Goal: Information Seeking & Learning: Understand process/instructions

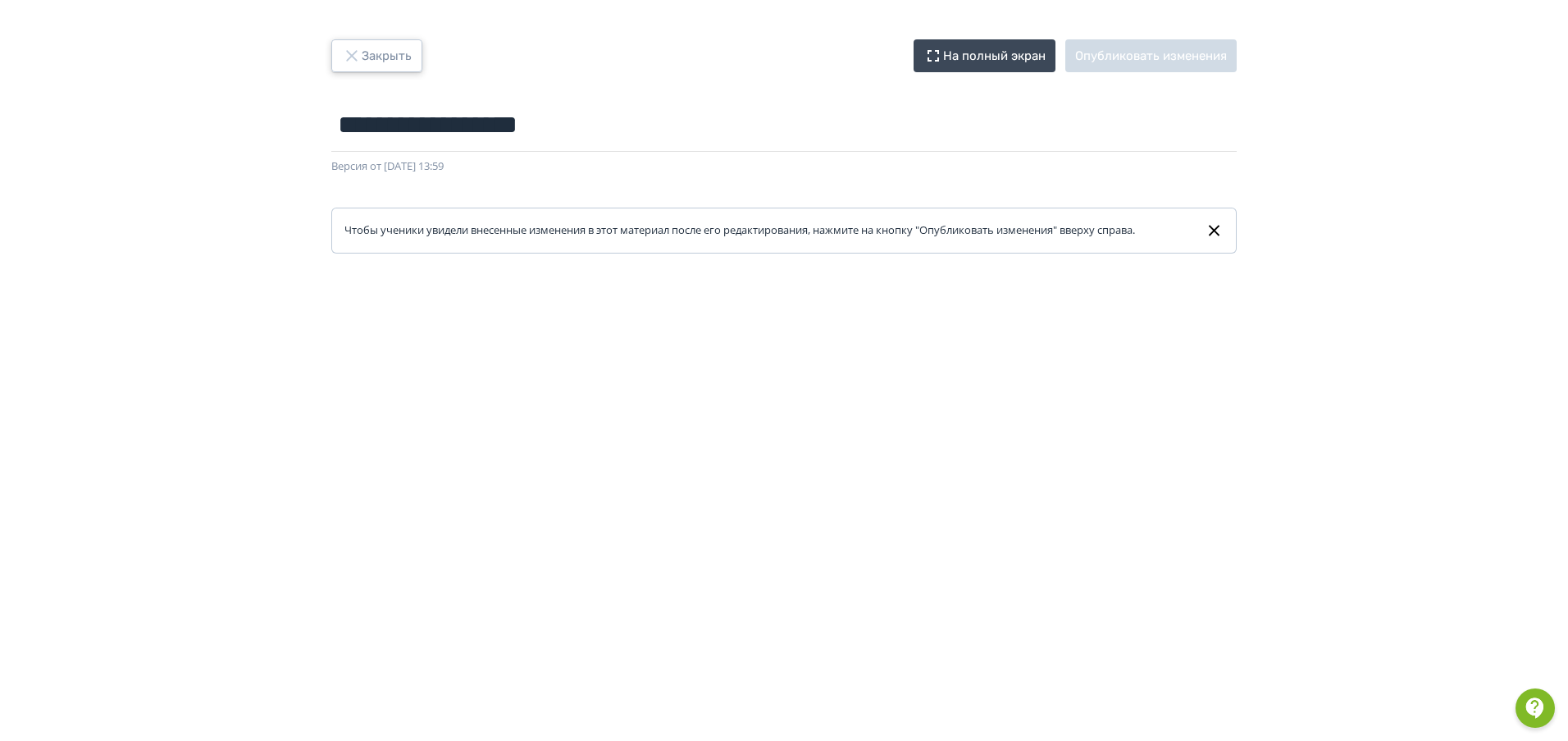
click at [388, 49] on button "Закрыть" at bounding box center [377, 56] width 91 height 33
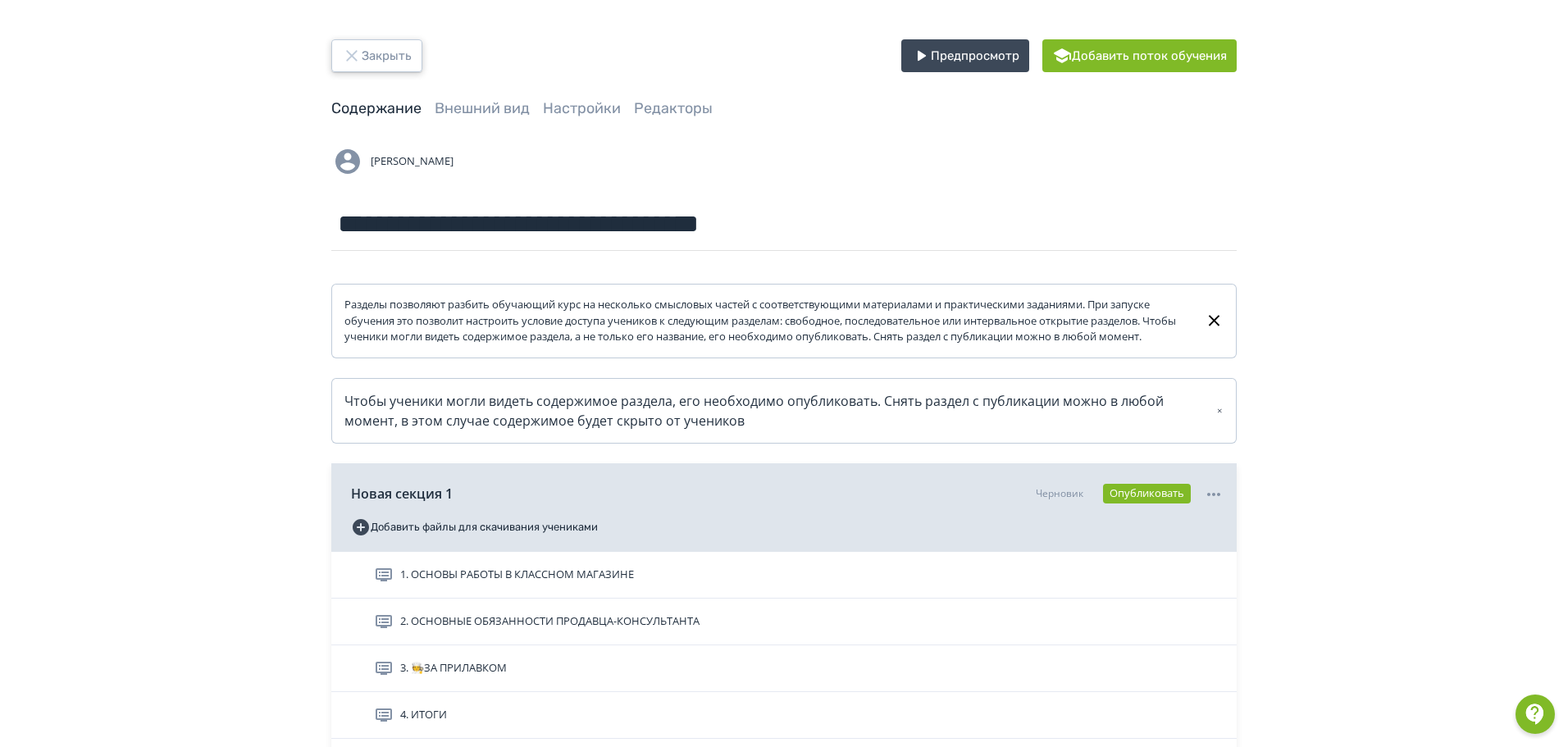
click at [388, 49] on button "Закрыть" at bounding box center [377, 56] width 91 height 33
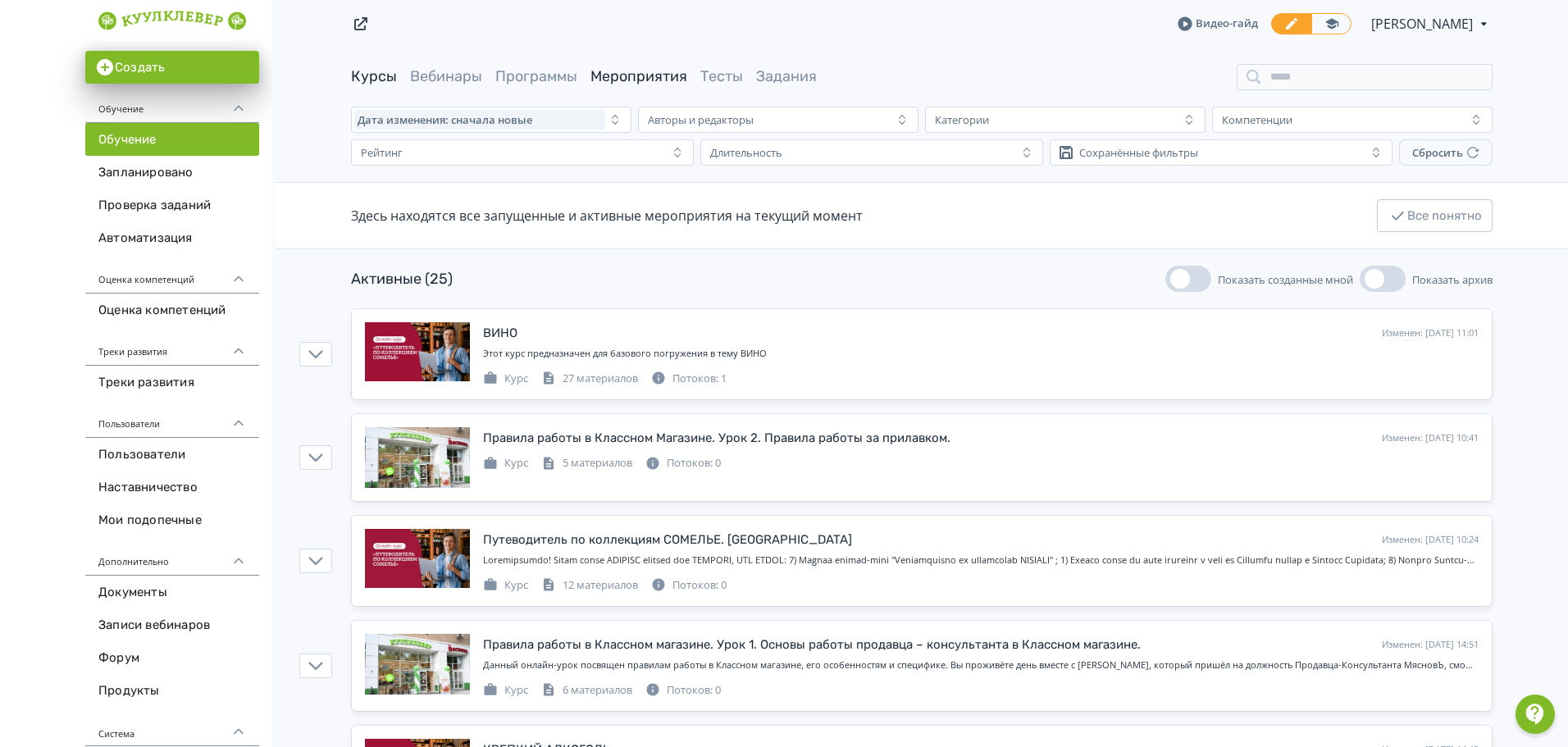
click at [654, 67] on link "Мероприятия" at bounding box center [638, 76] width 97 height 18
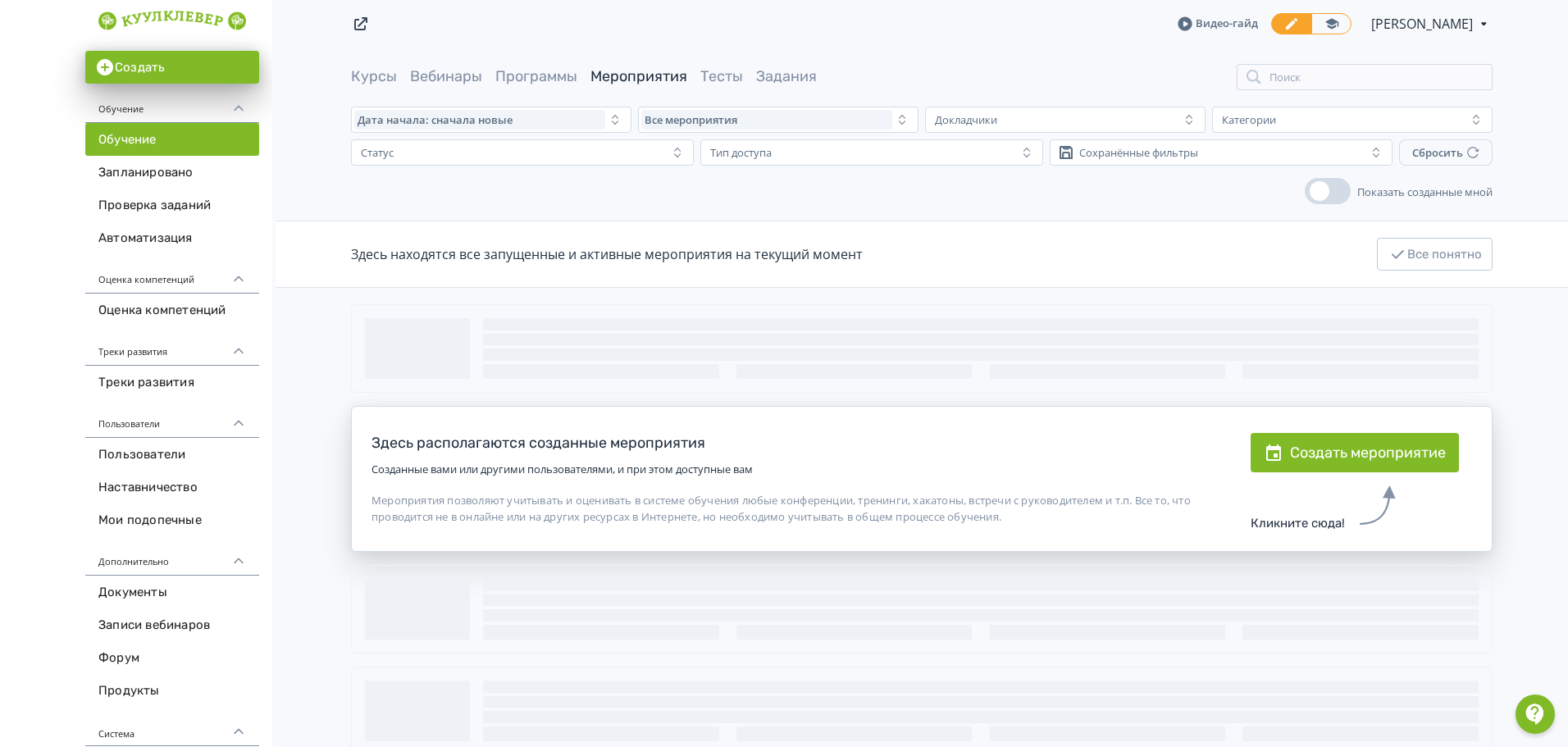
click at [1552, 346] on div "Здесь располагаются созданные мероприятия Созданные вами или другими пользовате…" at bounding box center [921, 580] width 1293 height 553
click at [368, 87] on span "Курсы" at bounding box center [373, 77] width 46 height 21
click at [366, 73] on link "Курсы" at bounding box center [373, 76] width 46 height 18
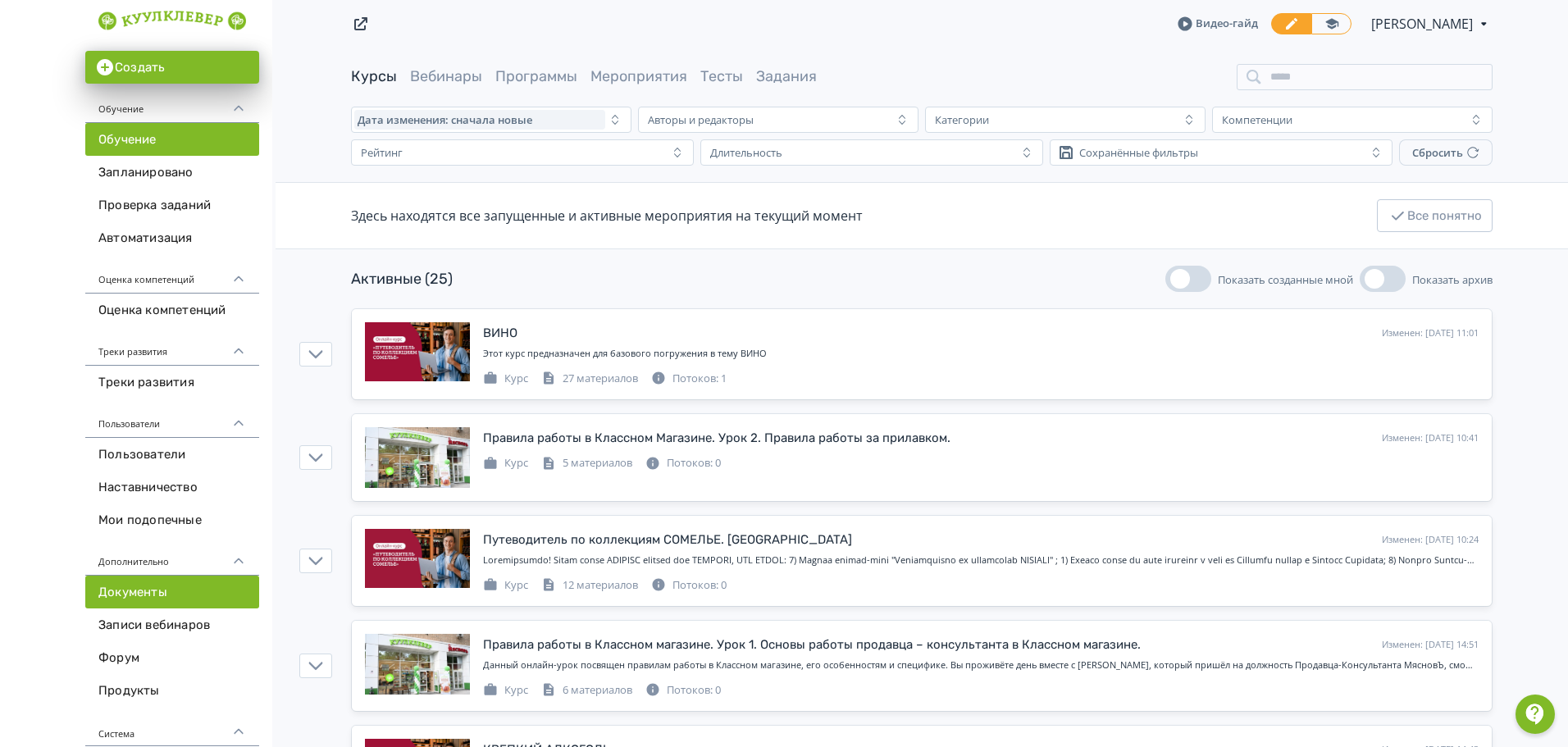
click at [120, 587] on link "Документы" at bounding box center [172, 591] width 174 height 33
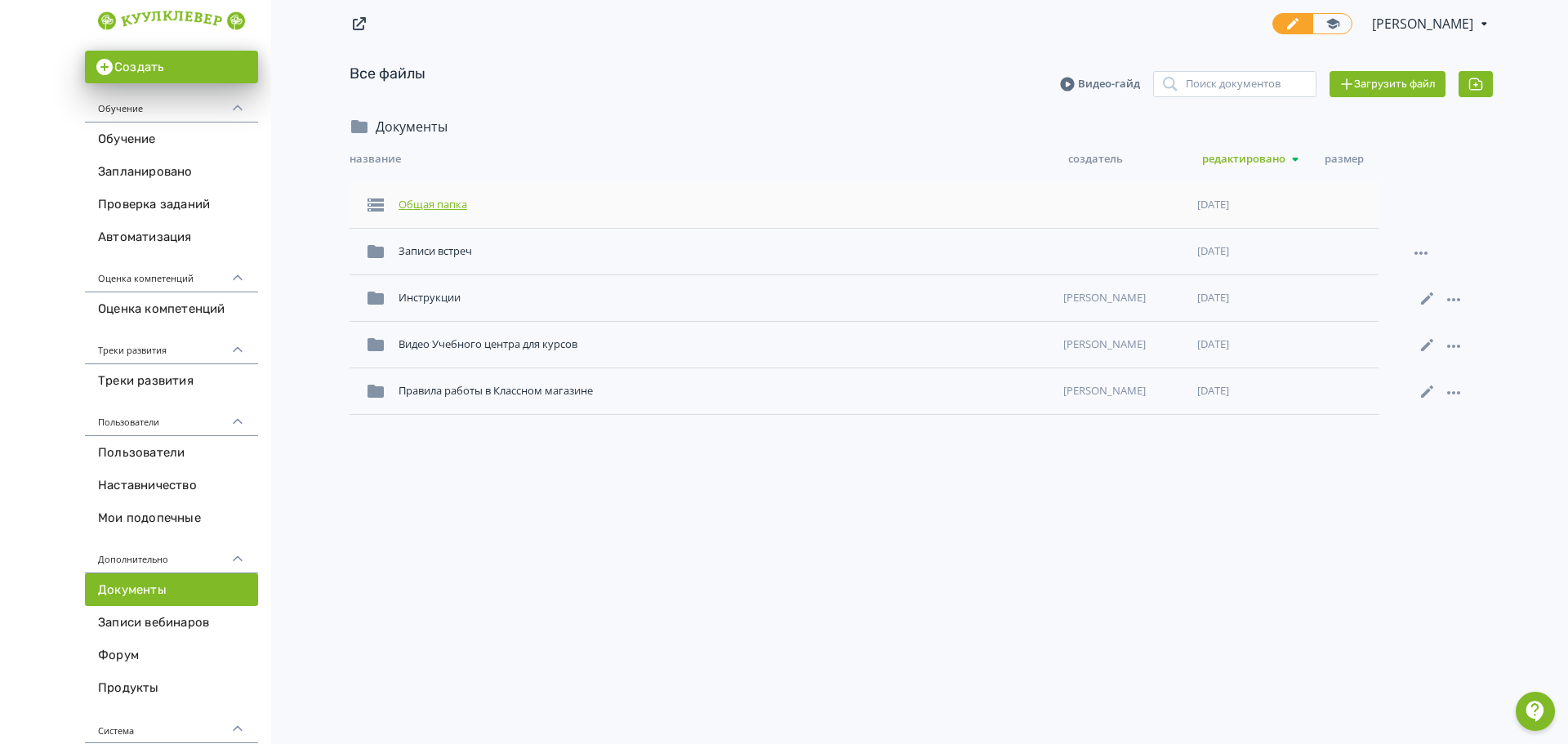
click at [443, 204] on div "Общая папка" at bounding box center [724, 205] width 665 height 29
click at [425, 291] on div "Инструкции" at bounding box center [724, 298] width 665 height 29
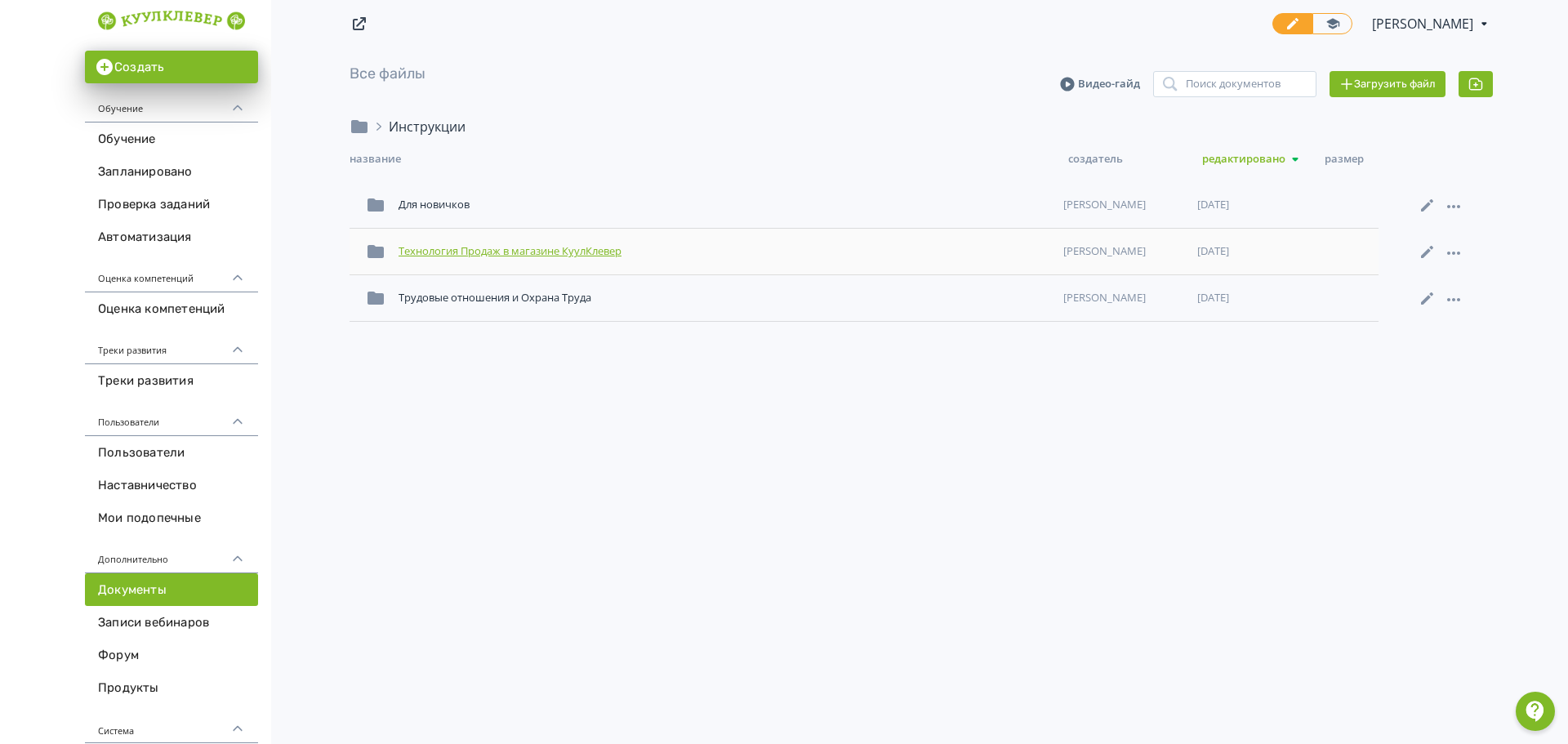
click at [593, 247] on div "Технология Продаж в магазине КуулКлевер" at bounding box center [724, 251] width 665 height 29
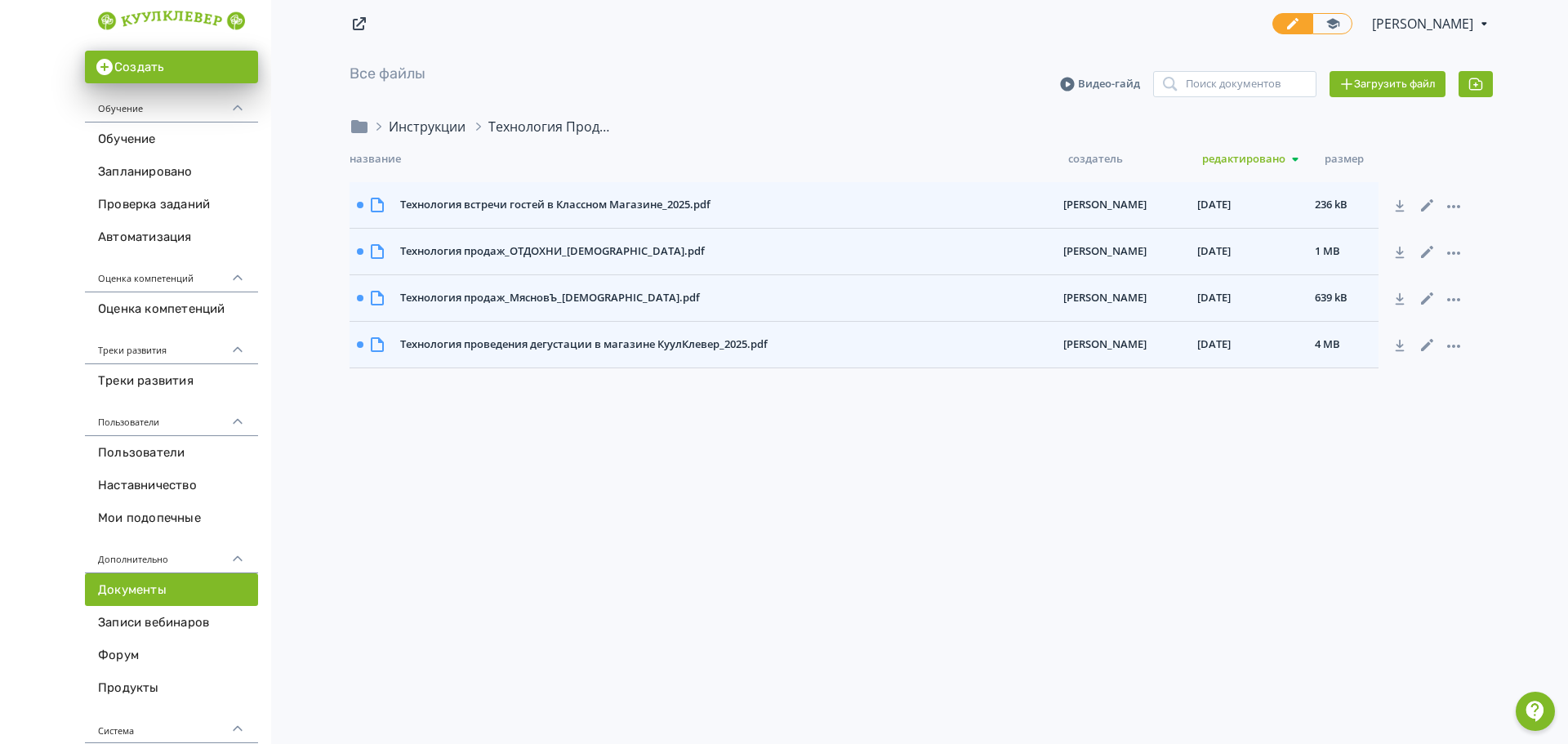
click at [416, 133] on div "Инструкции" at bounding box center [427, 126] width 77 height 20
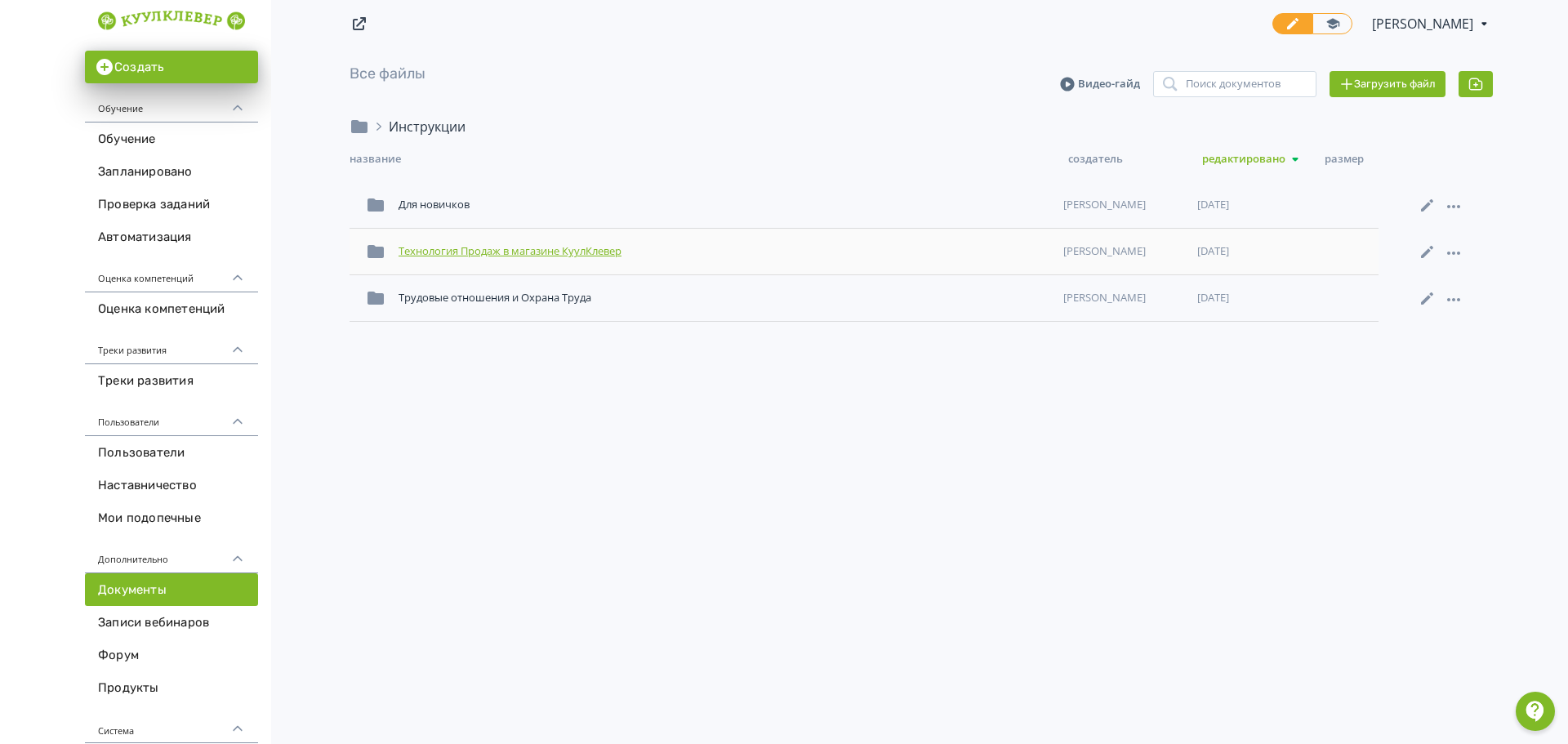
click at [554, 257] on div "Технология Продаж в магазине КуулКлевер" at bounding box center [724, 251] width 665 height 29
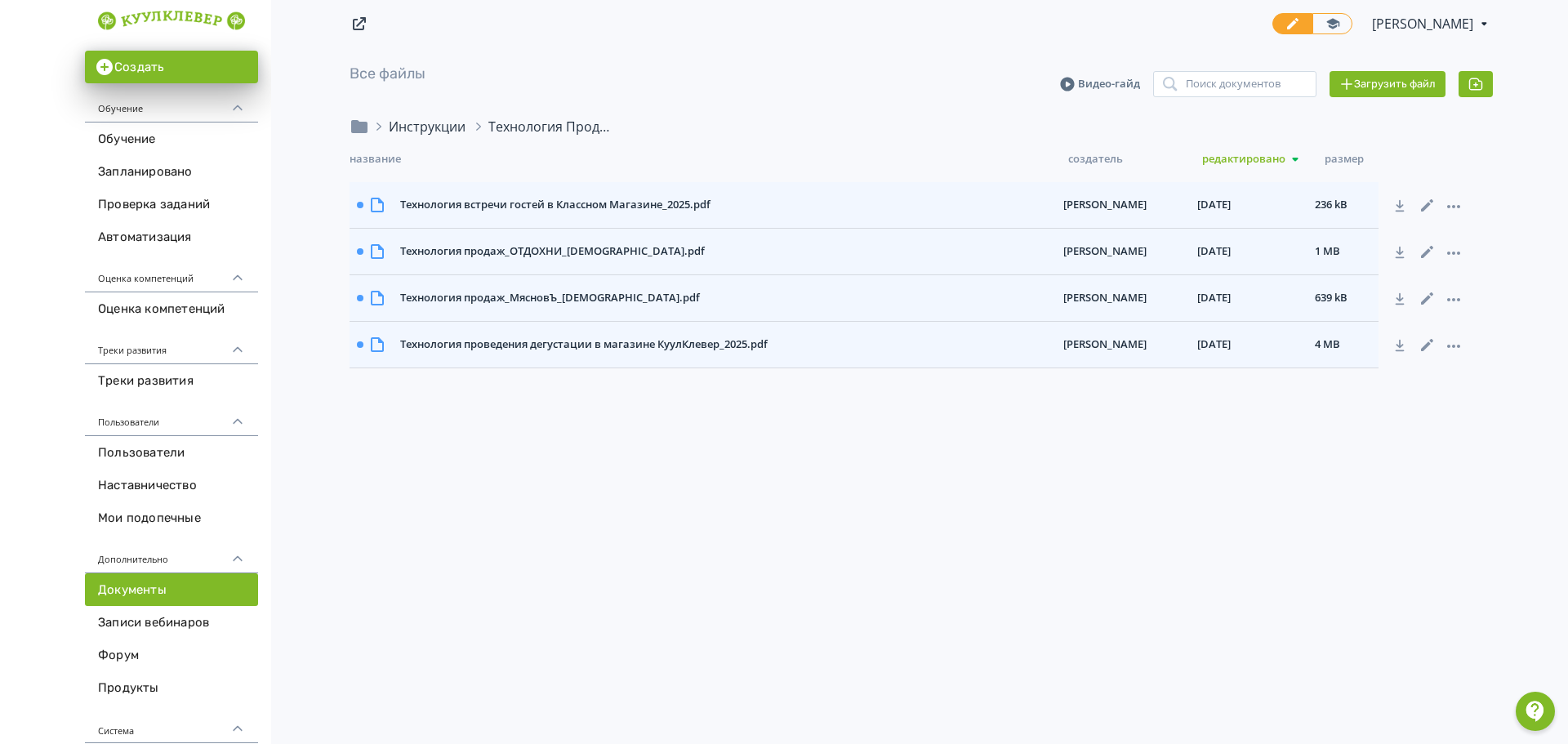
click at [415, 128] on div "Инструкции" at bounding box center [427, 126] width 77 height 20
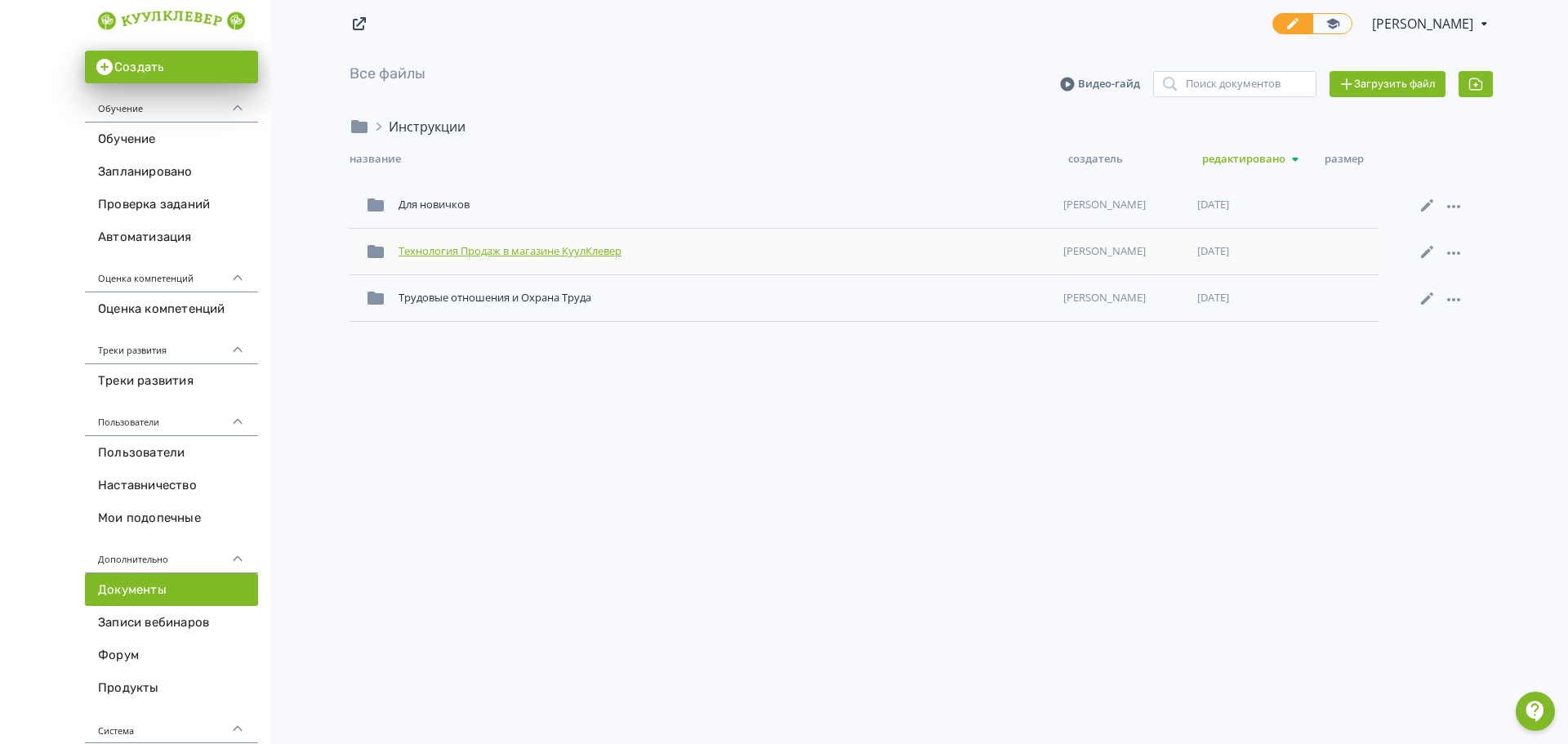
click at [598, 251] on div "Технология Продаж в магазине КуулКлевер" at bounding box center [724, 251] width 665 height 29
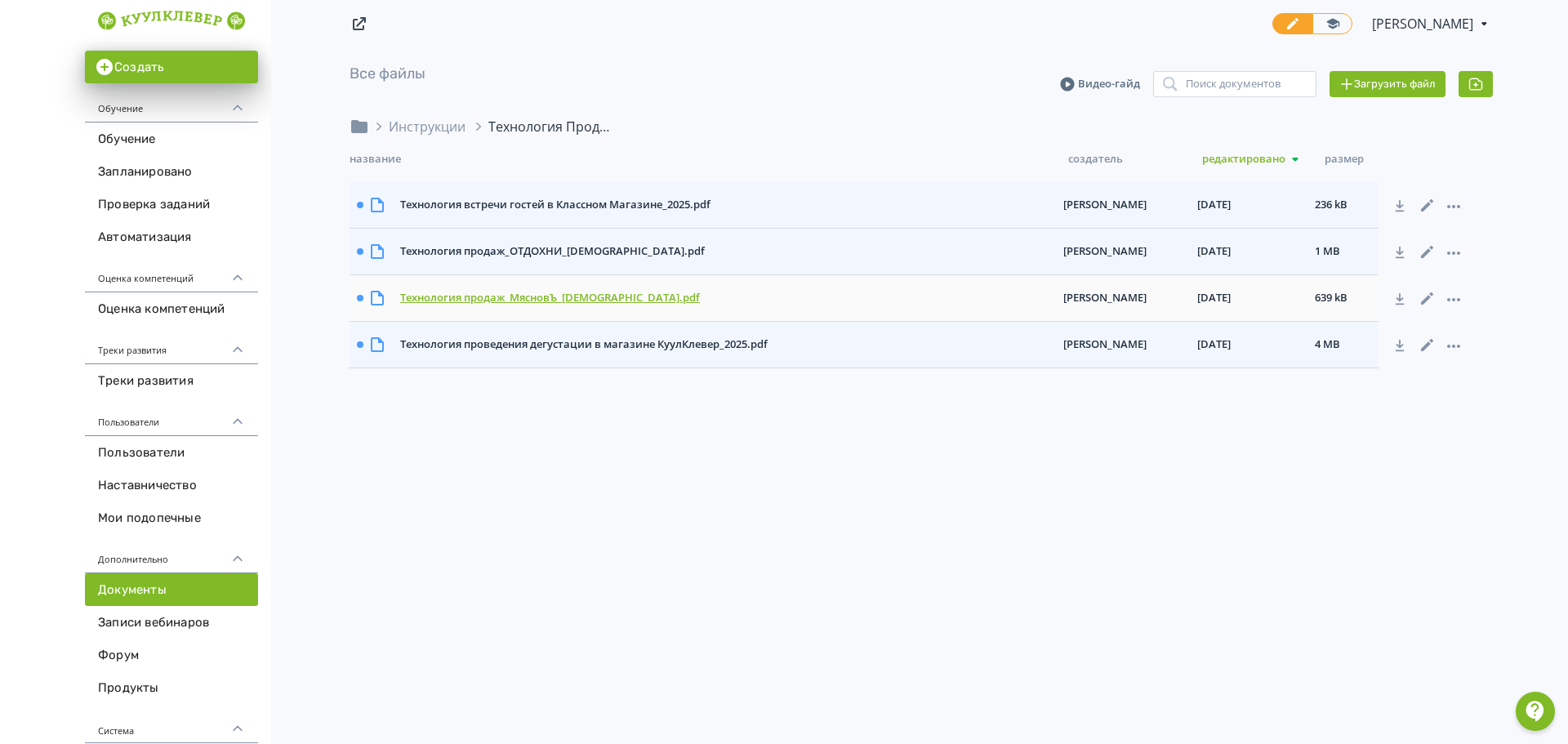
click at [529, 300] on div "Технология продаж_МясновЪ_[DEMOGRAPHIC_DATA].pdf" at bounding box center [725, 298] width 663 height 29
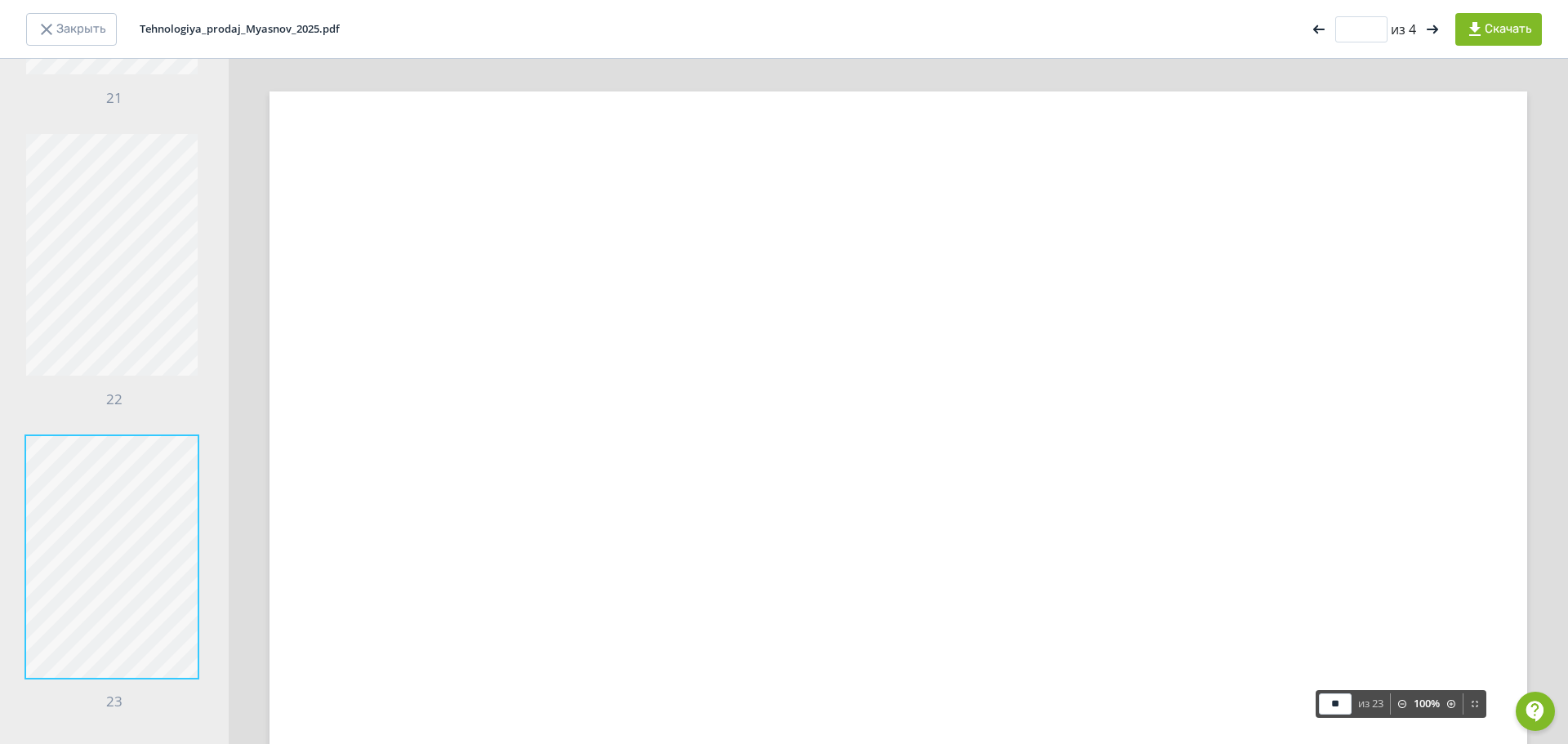
scroll to position [39573, 0]
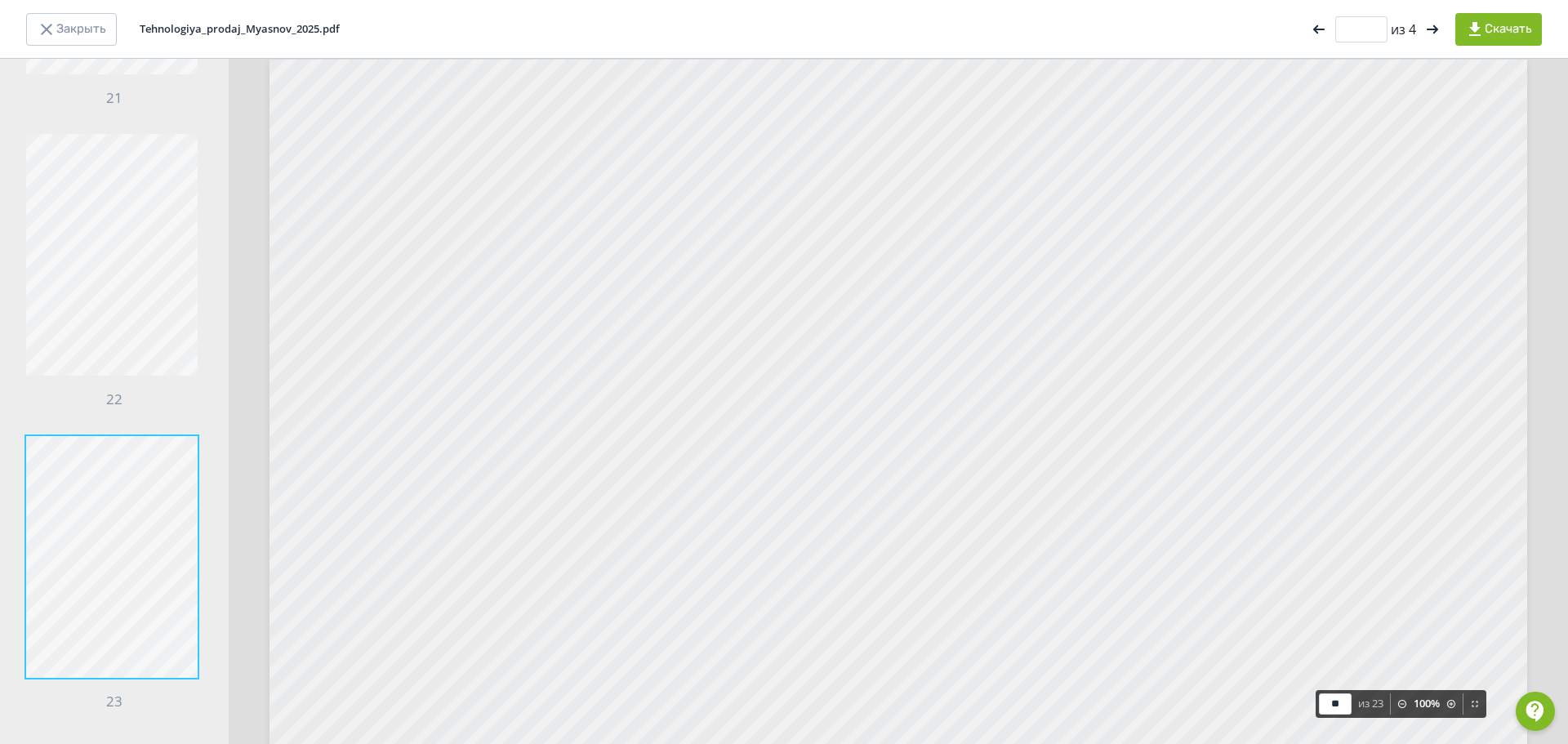
type input "**"
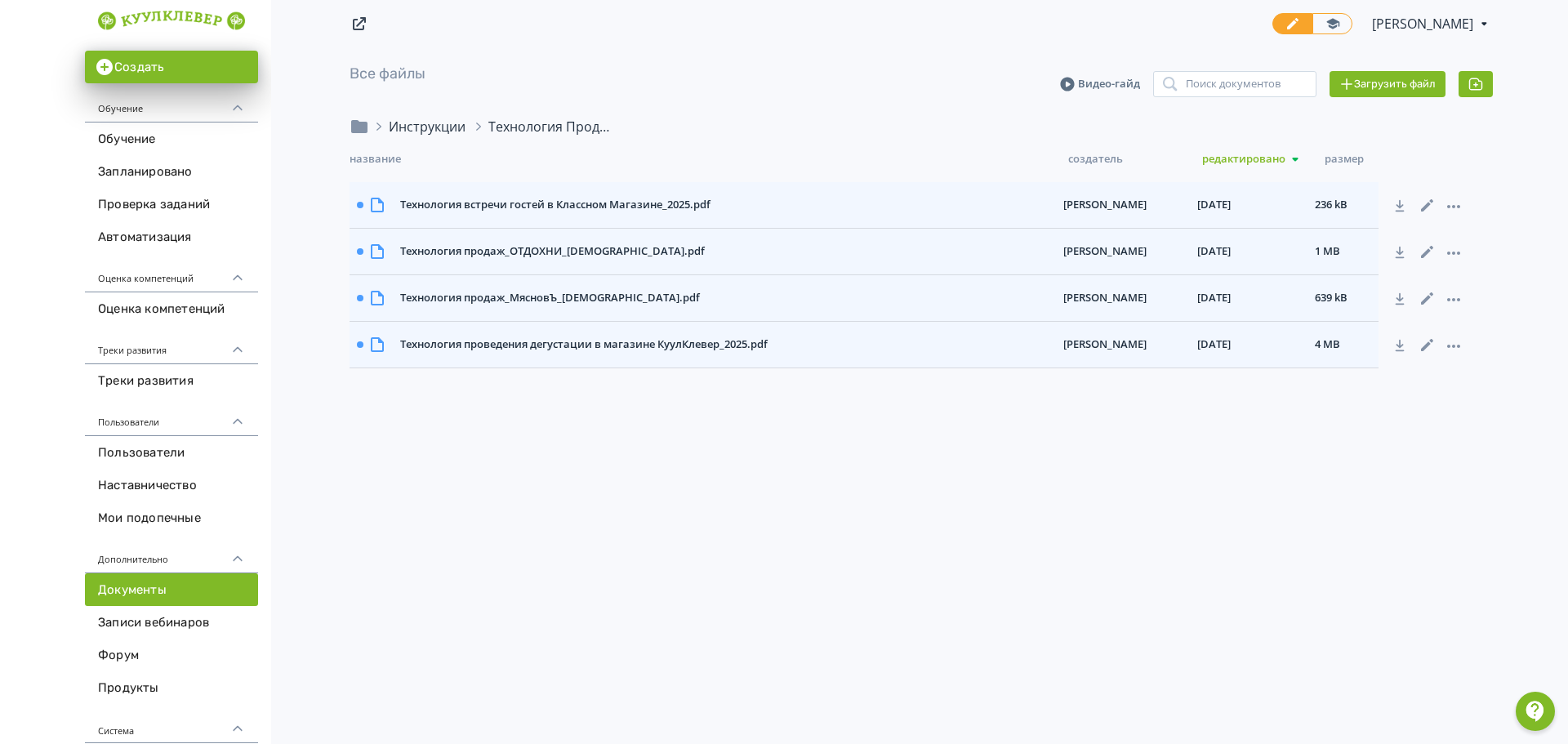
click at [406, 124] on div "Инструкции" at bounding box center [427, 126] width 77 height 20
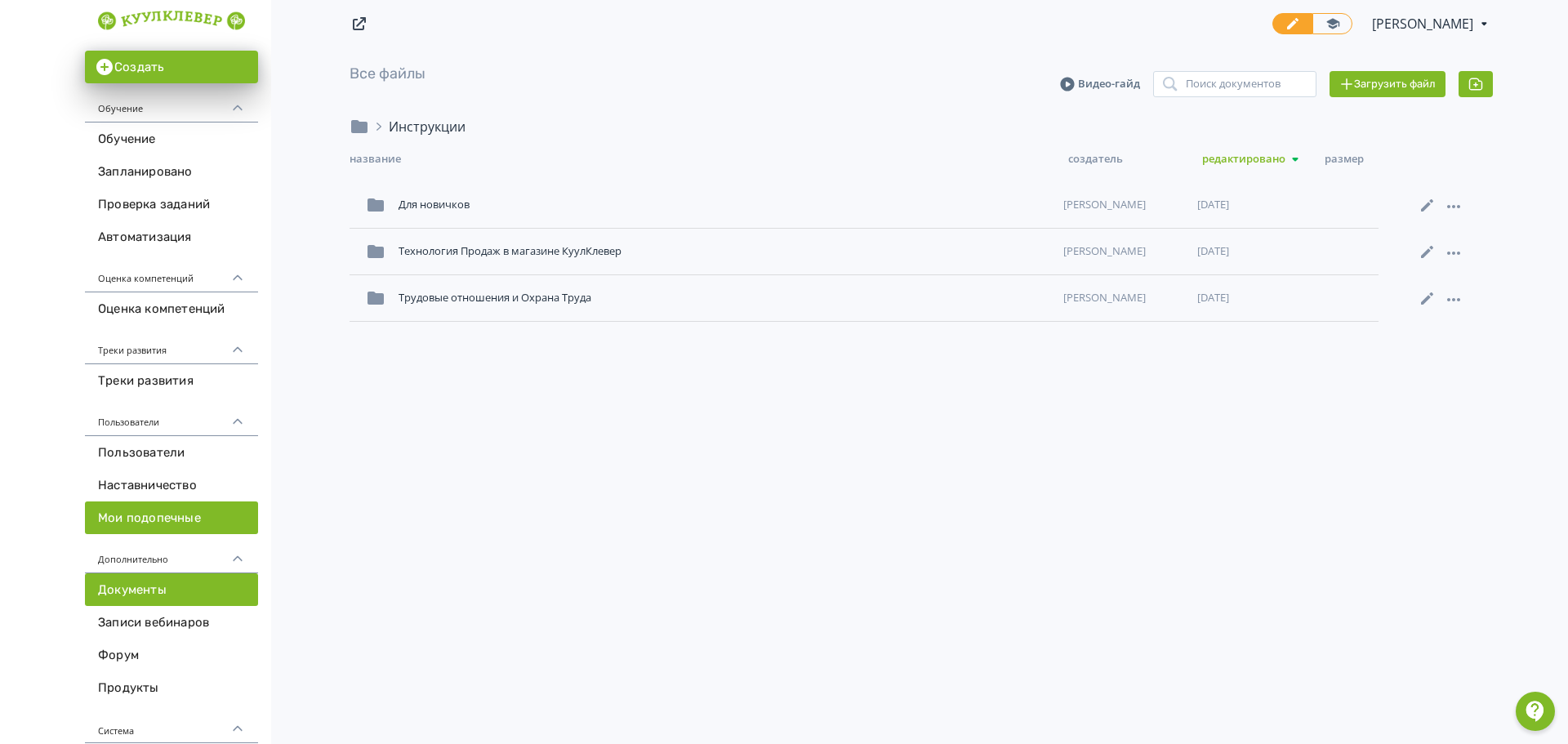
click at [168, 521] on link "Мои подопечные" at bounding box center [171, 517] width 173 height 33
